Goal: Task Accomplishment & Management: Use online tool/utility

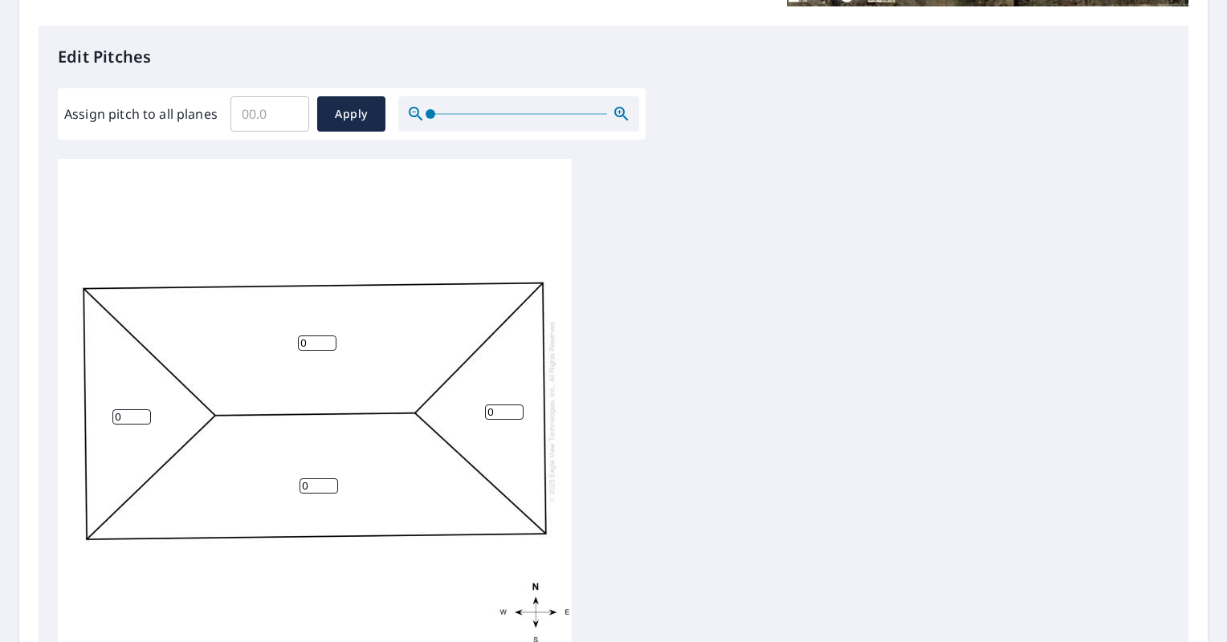
scroll to position [410, 0]
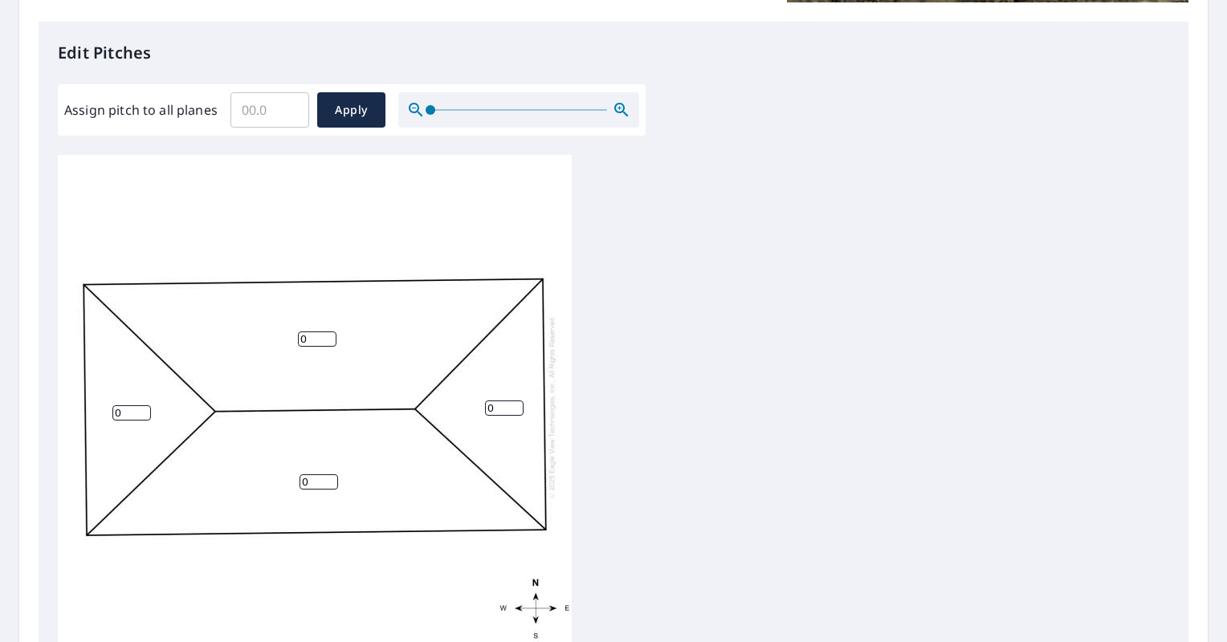
click at [268, 114] on input "Assign pitch to all planes" at bounding box center [269, 110] width 79 height 45
type input "3"
click at [365, 116] on span "Apply" at bounding box center [351, 110] width 43 height 20
type input "3"
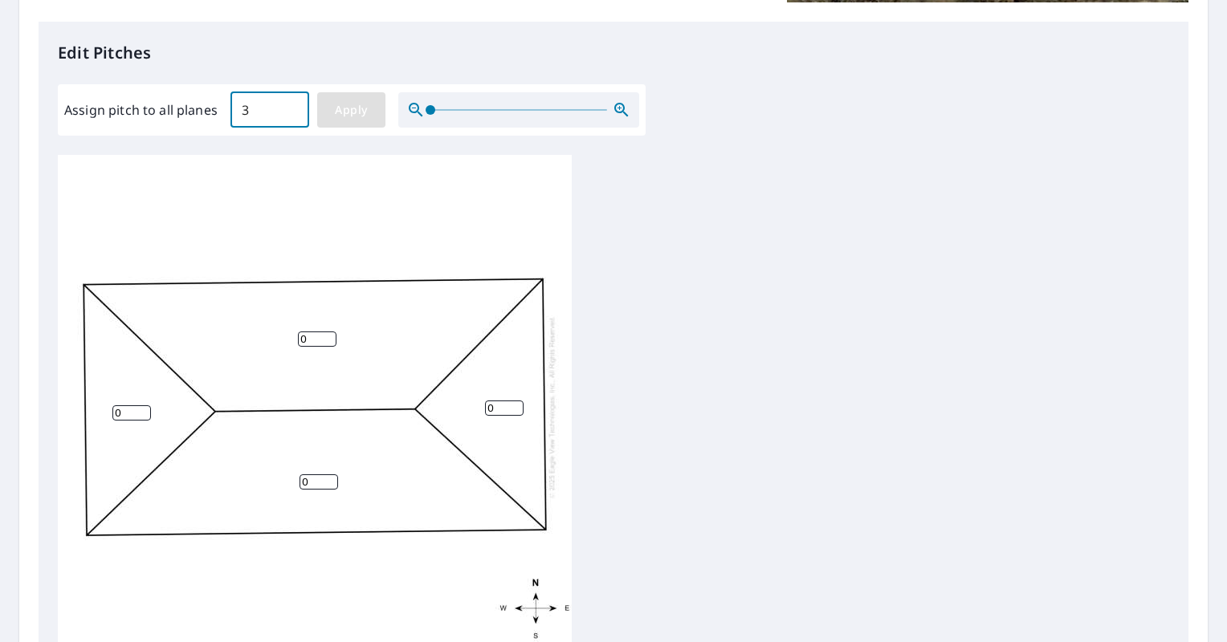
type input "3"
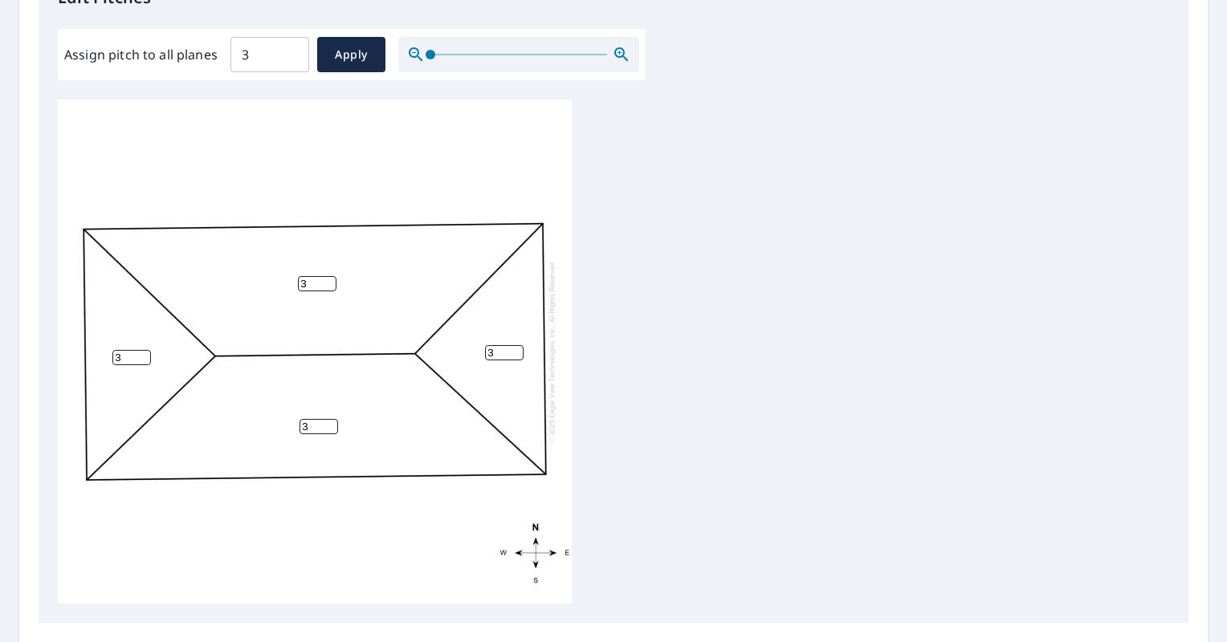
drag, startPoint x: 1211, startPoint y: 385, endPoint x: 1226, endPoint y: 560, distance: 174.9
click at [1226, 560] on html "Dashboard Order History Order Report Details View and edit your report informat…" at bounding box center [613, 321] width 1227 height 642
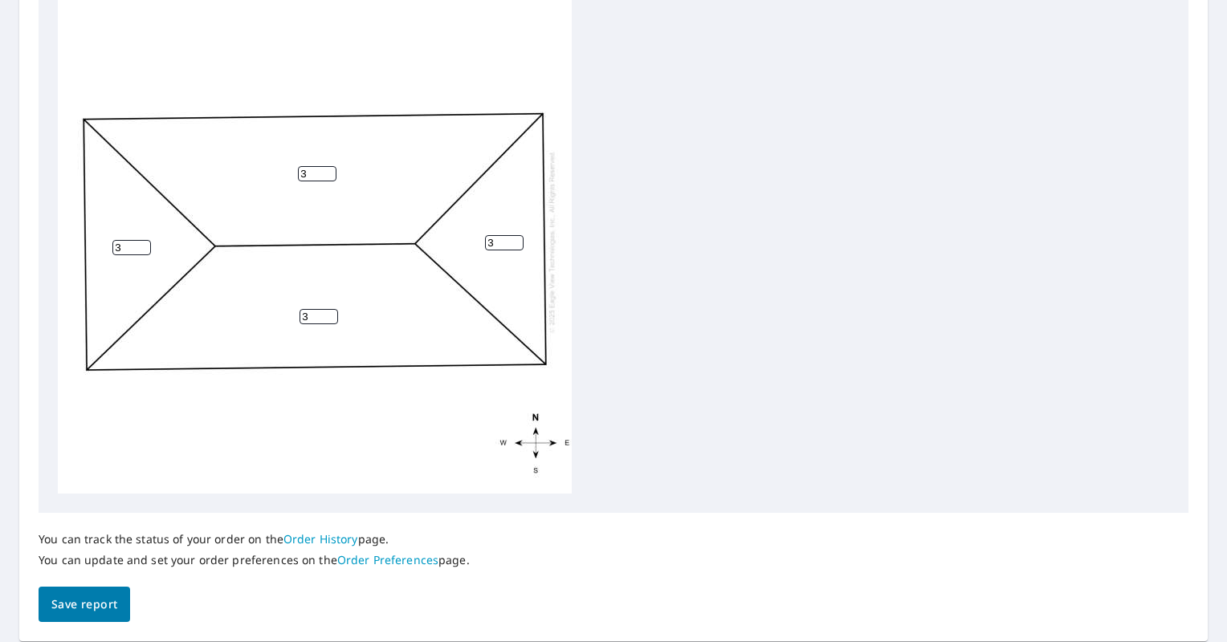
scroll to position [628, 0]
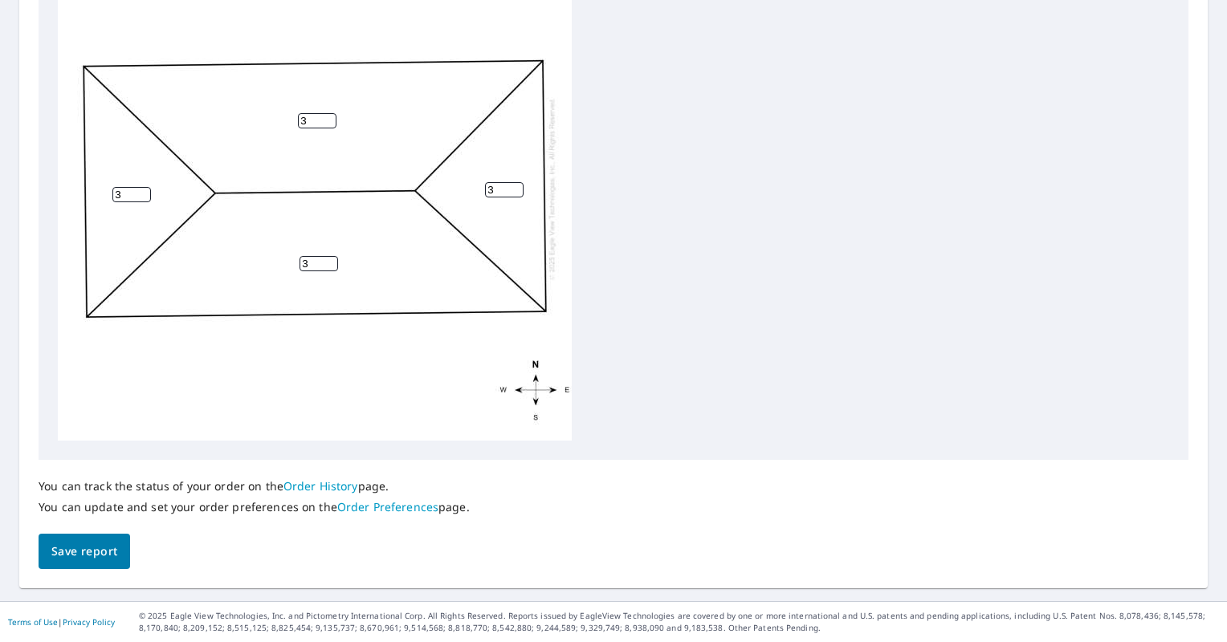
click at [100, 550] on span "Save report" at bounding box center [84, 552] width 66 height 20
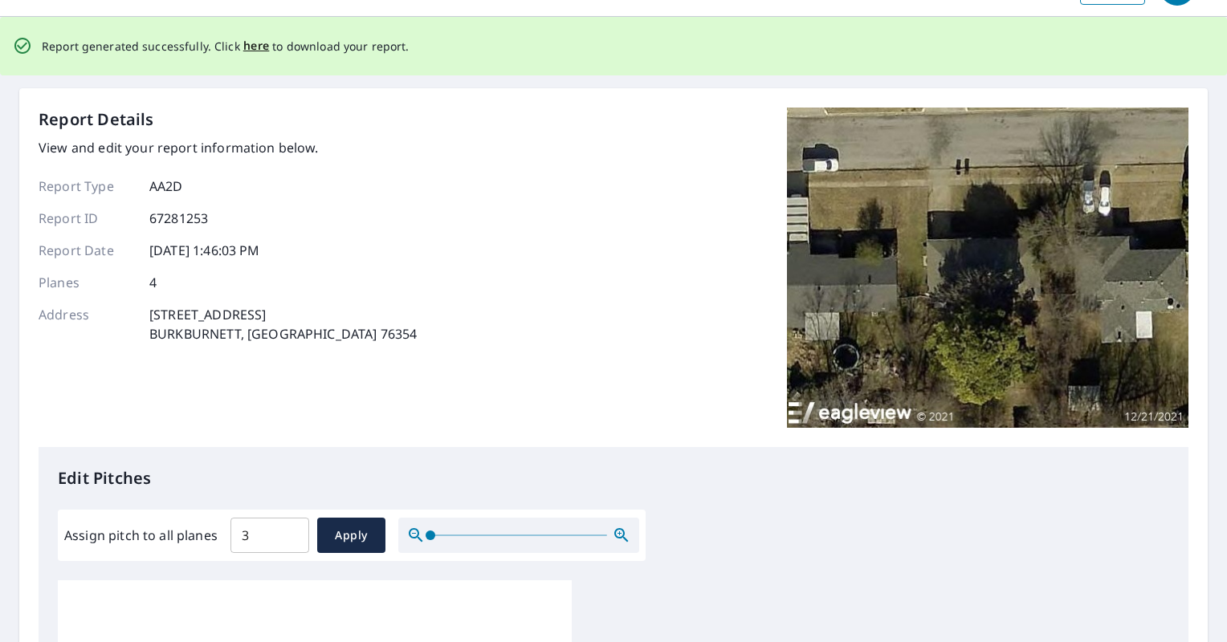
scroll to position [0, 0]
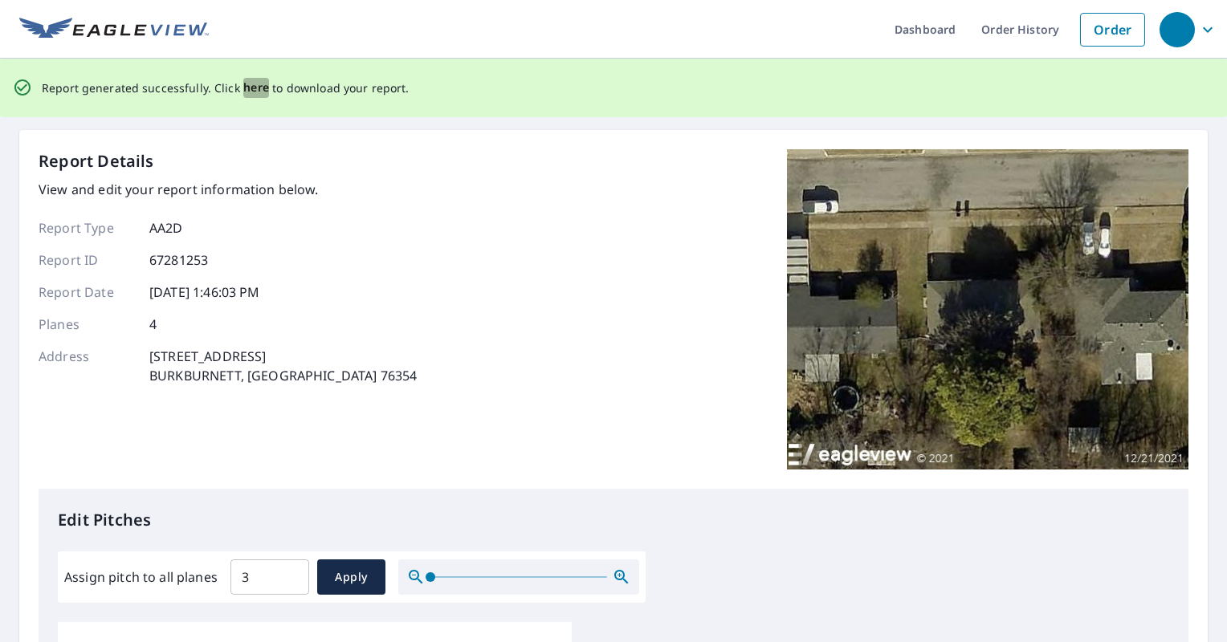
click at [247, 90] on span "here" at bounding box center [256, 88] width 26 height 20
